Goal: Check status

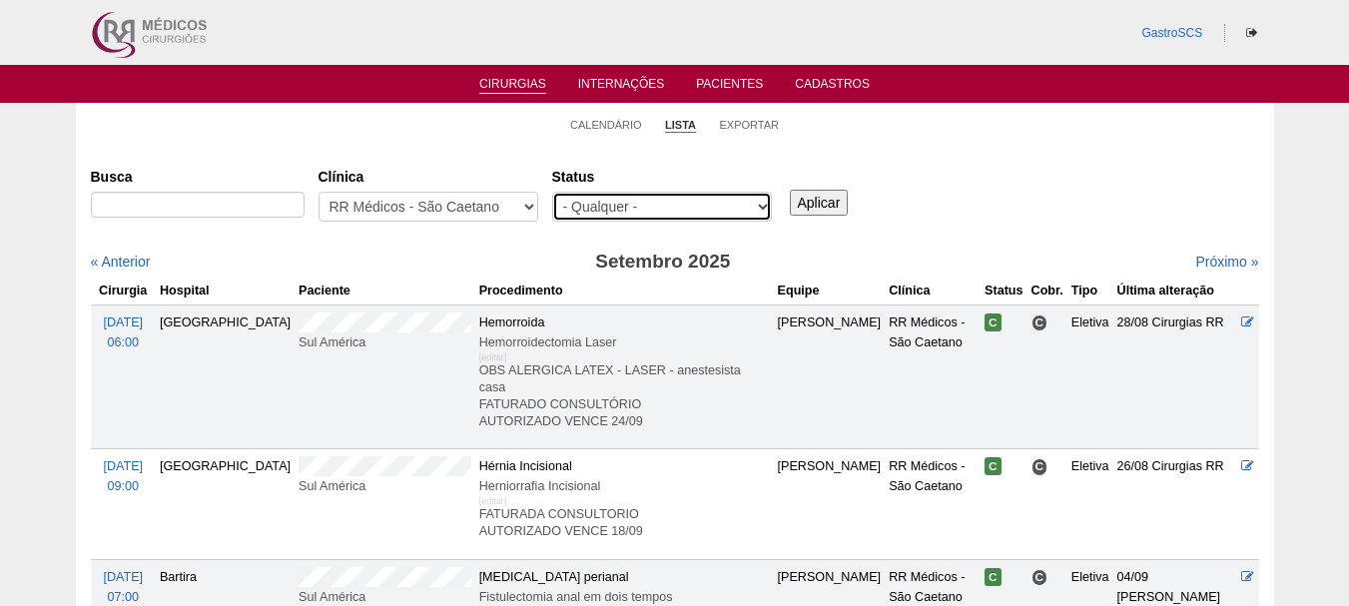
click at [661, 209] on select "- Qualquer - Reservada Confirmada Suspensa Cancelada" at bounding box center [662, 207] width 220 height 30
select select "conf"
click at [552, 192] on select "- Qualquer - Reservada Confirmada Suspensa Cancelada" at bounding box center [662, 207] width 220 height 30
click at [826, 208] on input "Aplicar" at bounding box center [819, 203] width 59 height 26
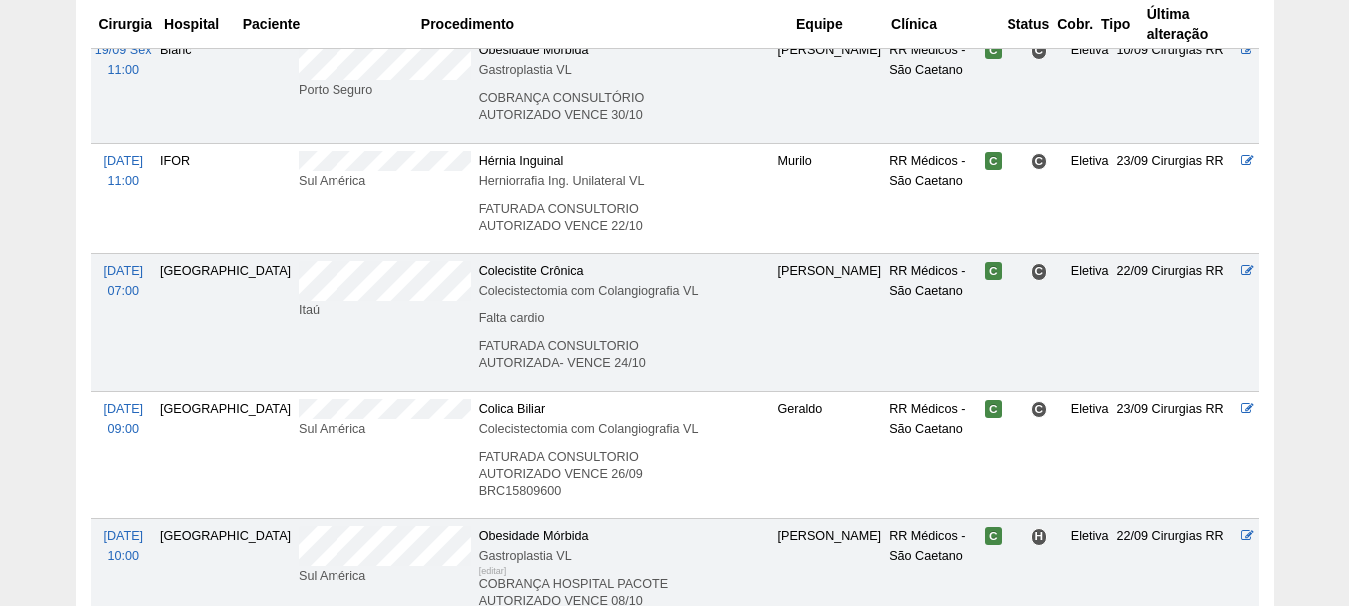
scroll to position [2240, 0]
